Goal: Task Accomplishment & Management: Complete application form

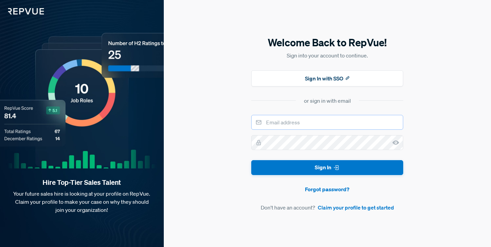
click at [295, 119] on input "email" at bounding box center [327, 122] width 152 height 15
click at [331, 211] on link "Claim your profile to get started" at bounding box center [356, 207] width 76 height 8
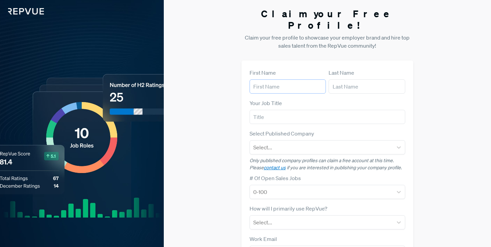
click at [291, 79] on input "text" at bounding box center [288, 86] width 76 height 14
type input "[PERSON_NAME]"
type input "Okawa"
type input "[EMAIL_ADDRESS][DOMAIN_NAME]"
click at [274, 110] on input "text" at bounding box center [328, 117] width 156 height 14
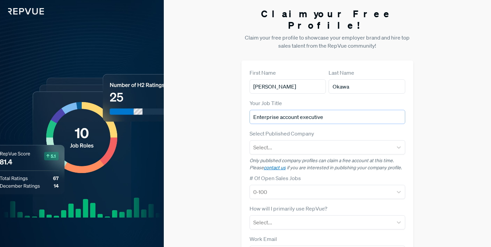
type input "Enterprise account executive"
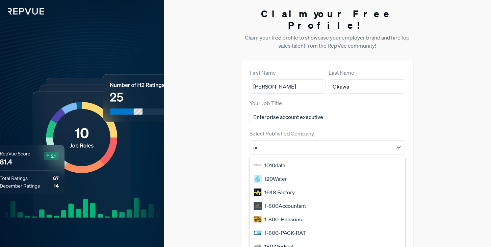
scroll to position [3, 0]
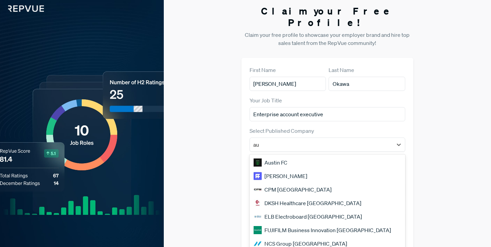
type input "a"
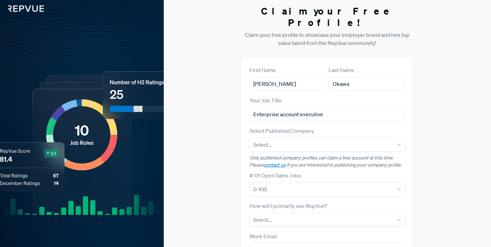
click at [242, 133] on div "First Name [PERSON_NAME] Last Name [PERSON_NAME] Your Job Title Enterprise acco…" at bounding box center [328, 193] width 172 height 271
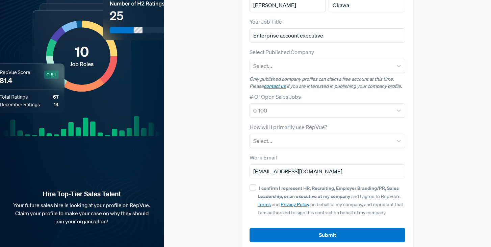
scroll to position [0, 0]
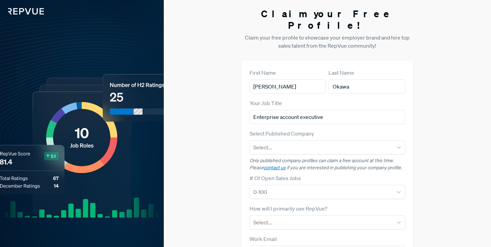
click at [32, 9] on img at bounding box center [22, 7] width 44 height 15
